Goal: Task Accomplishment & Management: Manage account settings

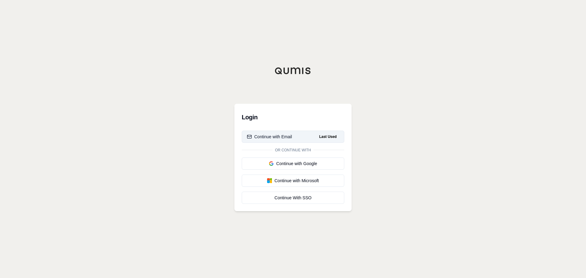
click at [300, 138] on button "Continue with Email Last Used" at bounding box center [293, 137] width 102 height 12
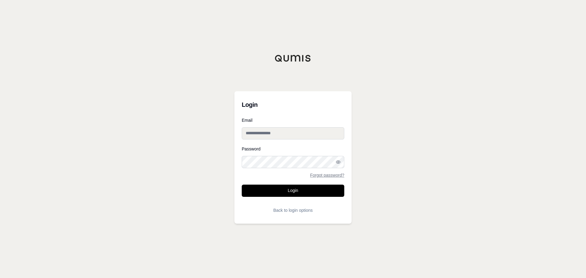
type input "**********"
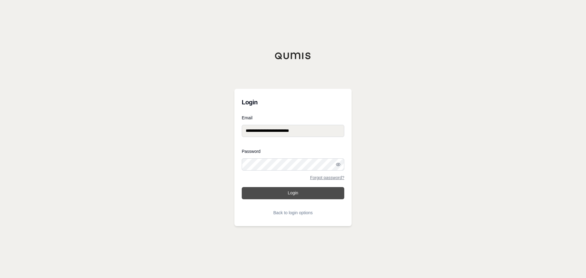
click at [292, 197] on button "Login" at bounding box center [293, 193] width 102 height 12
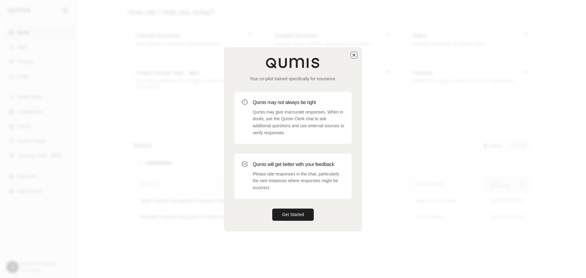
click at [352, 56] on icon "button" at bounding box center [353, 54] width 5 height 5
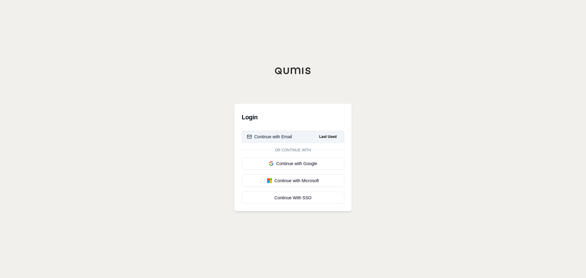
click at [273, 136] on div "Continue with Email" at bounding box center [269, 137] width 45 height 6
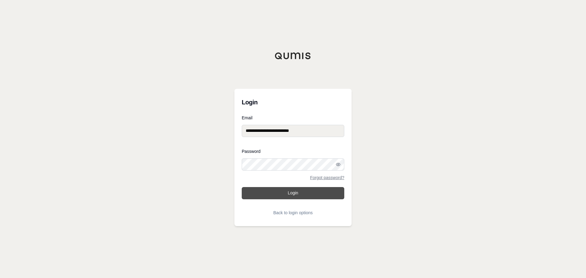
click at [293, 194] on button "Login" at bounding box center [293, 193] width 102 height 12
